Goal: Task Accomplishment & Management: Manage account settings

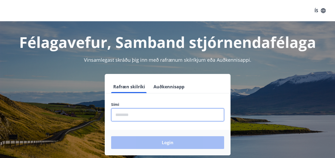
click at [161, 115] on input "phone" at bounding box center [167, 115] width 113 height 13
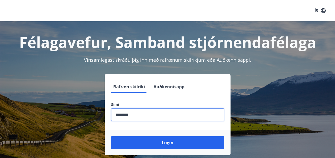
type input "********"
click at [111, 137] on button "Login" at bounding box center [167, 143] width 113 height 13
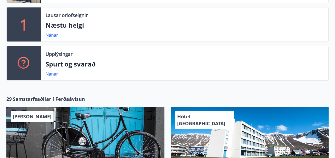
scroll to position [242, 0]
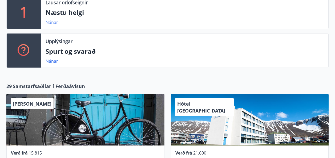
click at [55, 24] on link "Nánar" at bounding box center [52, 22] width 13 height 6
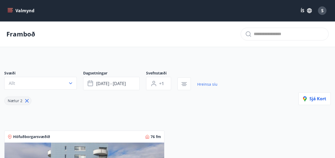
click at [14, 10] on button "Valmynd" at bounding box center [21, 11] width 30 height 10
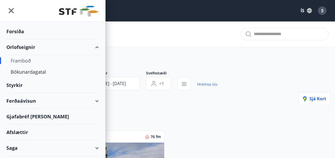
click at [93, 101] on div "Ferðaávísun" at bounding box center [52, 101] width 93 height 16
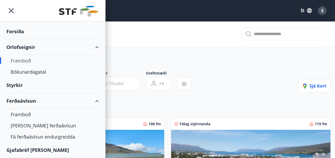
type input "*"
click at [93, 101] on div "Ferðaávísun" at bounding box center [52, 101] width 93 height 16
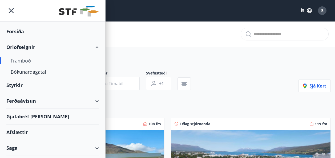
click at [13, 11] on icon "menu" at bounding box center [11, 11] width 10 height 10
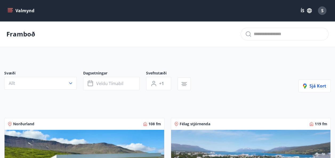
click at [9, 10] on icon "menu" at bounding box center [10, 9] width 5 height 1
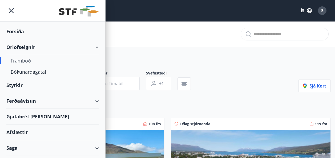
click at [20, 33] on div "Forsíða" at bounding box center [52, 32] width 93 height 16
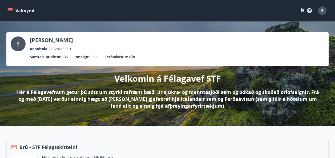
click at [11, 11] on icon "menu" at bounding box center [11, 10] width 6 height 1
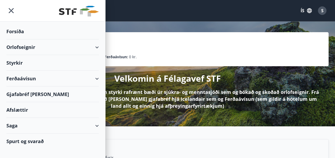
click at [98, 48] on div "Orlofseignir" at bounding box center [52, 47] width 93 height 16
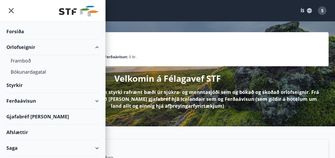
click at [98, 48] on div "Orlofseignir" at bounding box center [52, 47] width 105 height 16
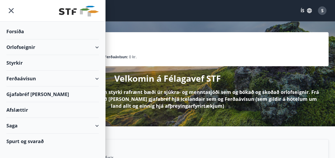
click at [94, 126] on div "Saga" at bounding box center [52, 126] width 93 height 16
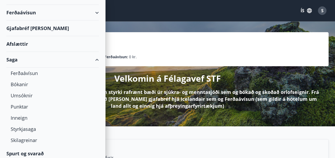
scroll to position [69, 0]
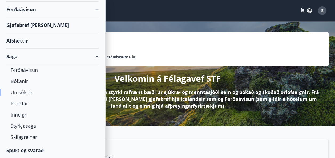
click at [20, 91] on div "Umsóknir" at bounding box center [53, 92] width 84 height 11
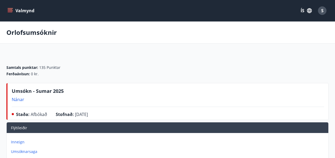
click at [12, 12] on icon "menu" at bounding box center [10, 12] width 5 height 1
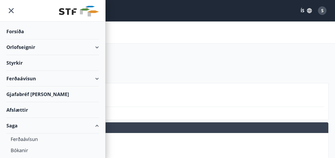
click at [92, 79] on div "Ferðaávísun" at bounding box center [52, 79] width 93 height 16
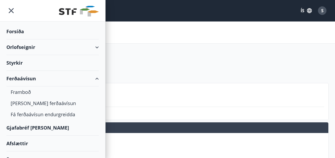
click at [92, 79] on div "Ferðaávísun" at bounding box center [52, 79] width 93 height 16
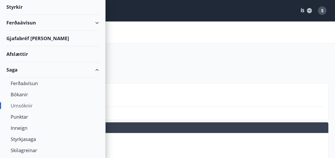
scroll to position [69, 0]
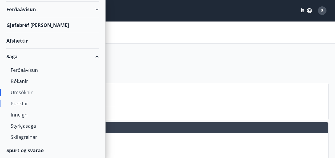
click at [21, 104] on div "Punktar" at bounding box center [53, 103] width 84 height 11
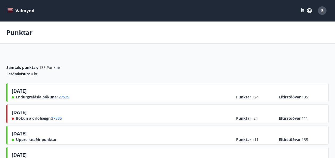
click at [27, 111] on span "[DATE]" at bounding box center [19, 113] width 15 height 9
click at [11, 11] on icon "menu" at bounding box center [9, 10] width 5 height 5
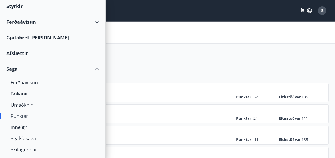
scroll to position [61, 0]
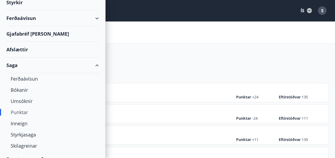
click at [91, 64] on div "Saga" at bounding box center [52, 66] width 93 height 16
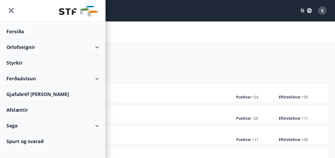
scroll to position [0, 0]
click at [14, 12] on icon "menu" at bounding box center [11, 11] width 10 height 10
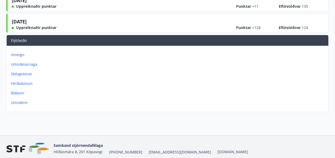
scroll to position [156, 0]
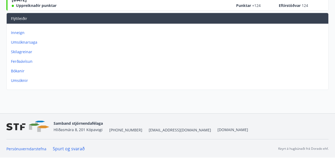
click at [19, 71] on p "Bókanir" at bounding box center [169, 71] width 316 height 5
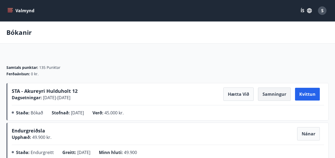
click at [274, 95] on button "Samningur" at bounding box center [274, 94] width 33 height 13
click at [323, 14] on div "S" at bounding box center [322, 10] width 9 height 9
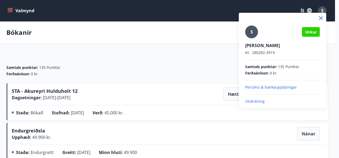
click at [253, 102] on p "Útskráning" at bounding box center [282, 101] width 75 height 5
